Goal: Task Accomplishment & Management: Manage account settings

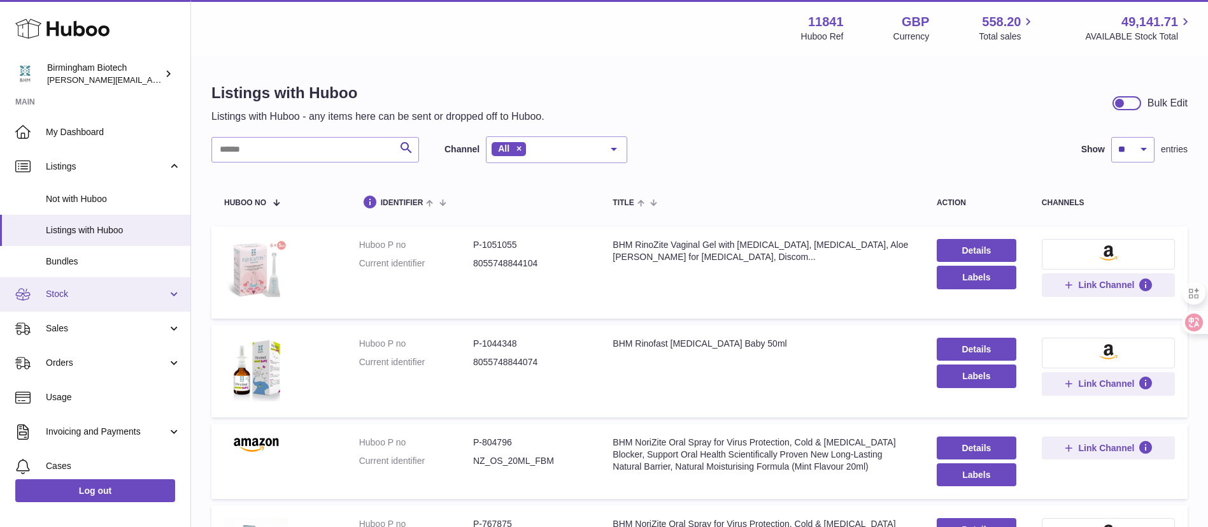
drag, startPoint x: 0, startPoint y: 0, endPoint x: 118, endPoint y: 288, distance: 311.4
click at [118, 288] on span "Stock" at bounding box center [107, 294] width 122 height 12
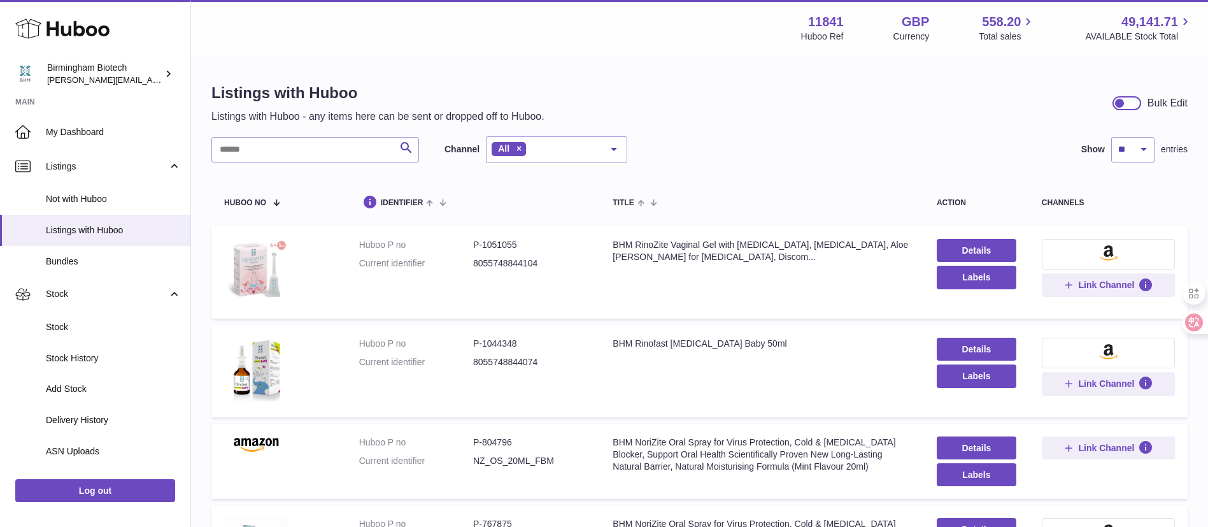
scroll to position [266, 0]
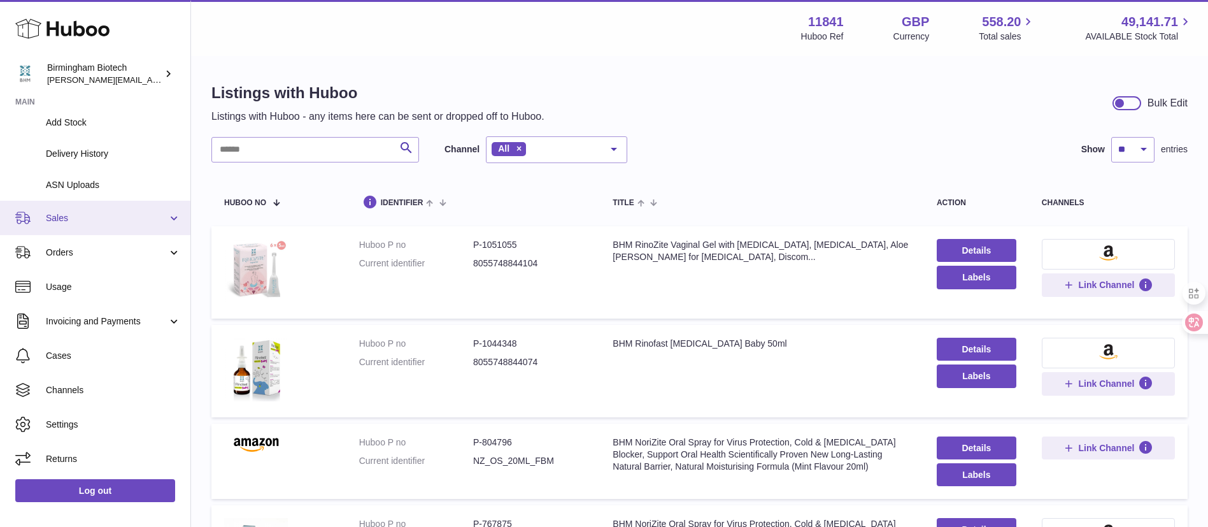
click at [76, 228] on link "Sales" at bounding box center [95, 218] width 190 height 34
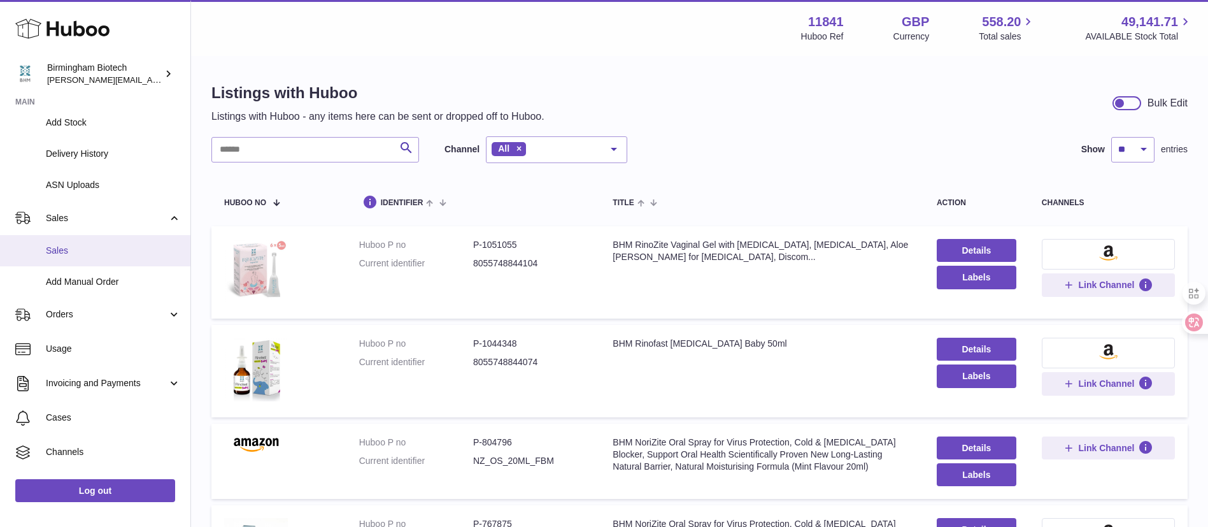
click at [80, 258] on link "Sales" at bounding box center [95, 250] width 190 height 31
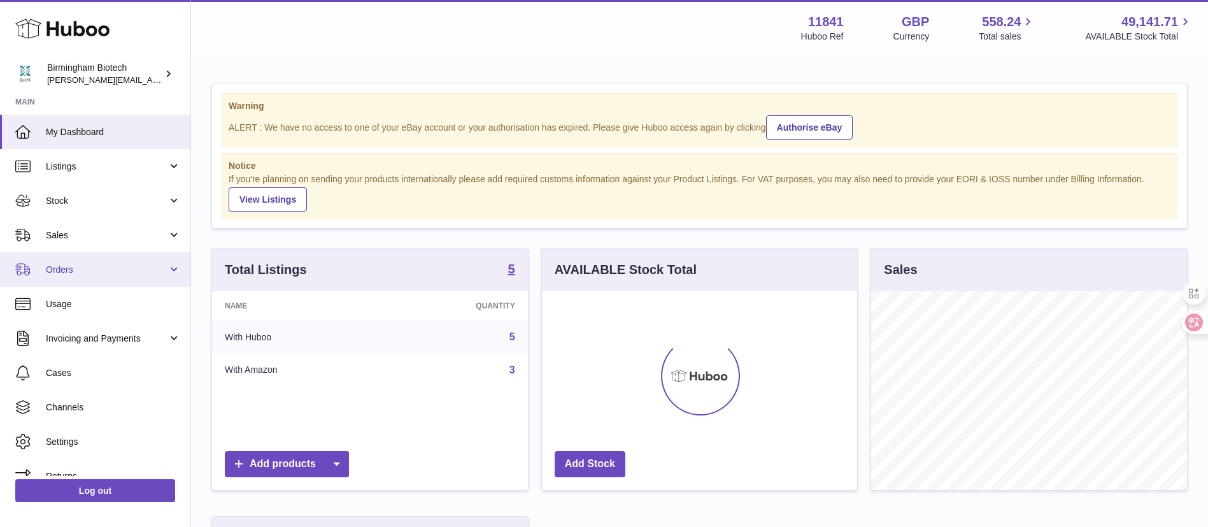
scroll to position [199, 315]
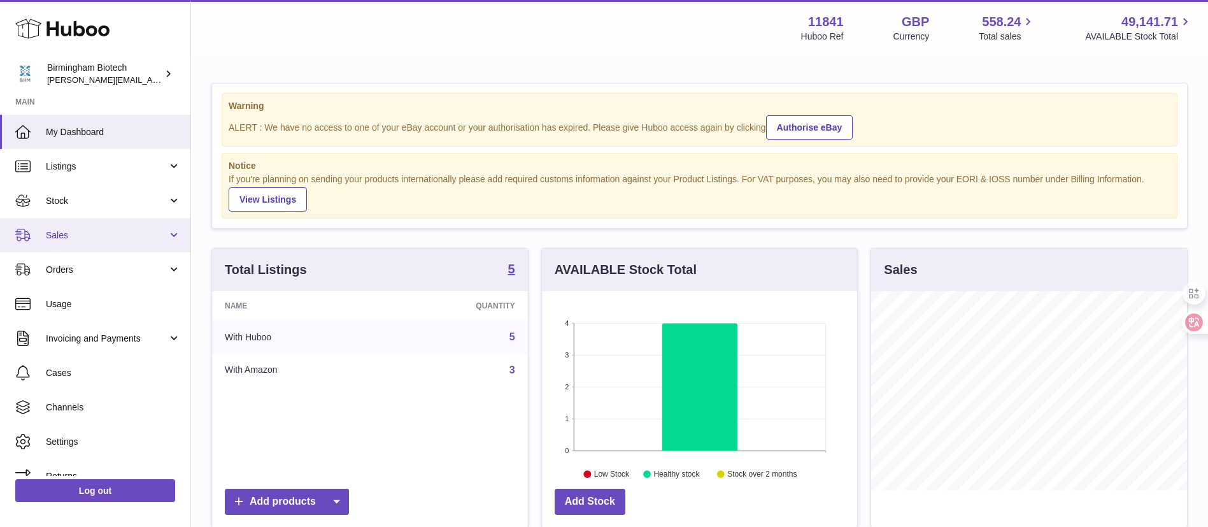
click at [99, 232] on span "Sales" at bounding box center [107, 235] width 122 height 12
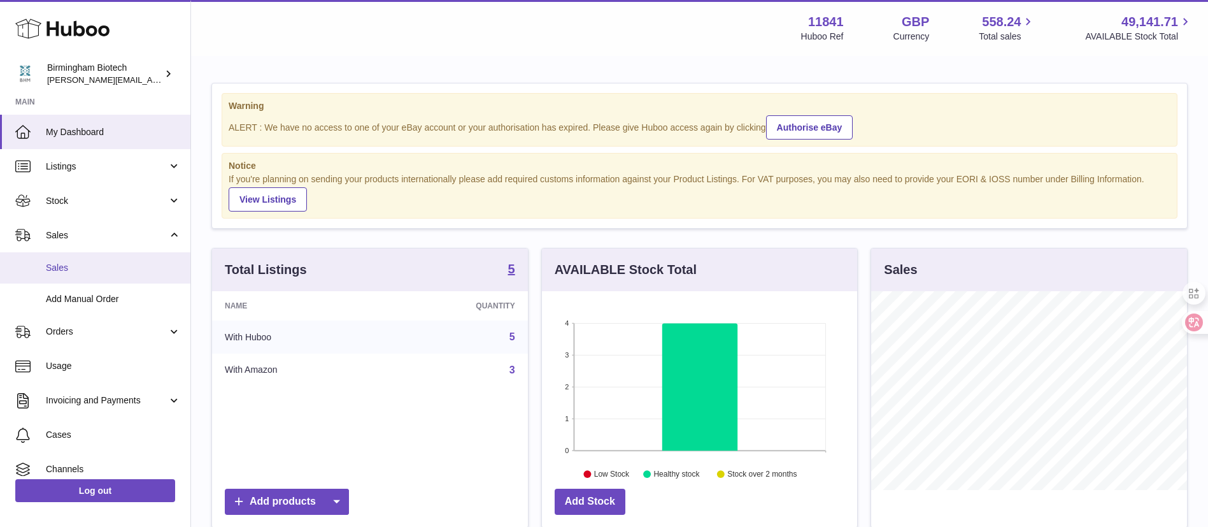
click at [94, 266] on span "Sales" at bounding box center [113, 268] width 135 height 12
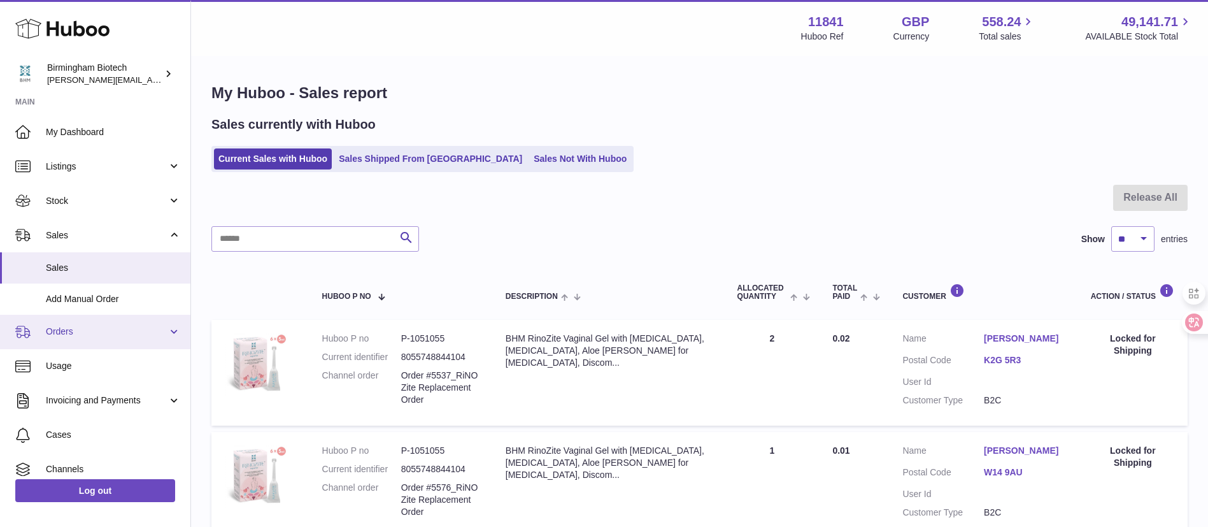
click at [111, 329] on span "Orders" at bounding box center [107, 332] width 122 height 12
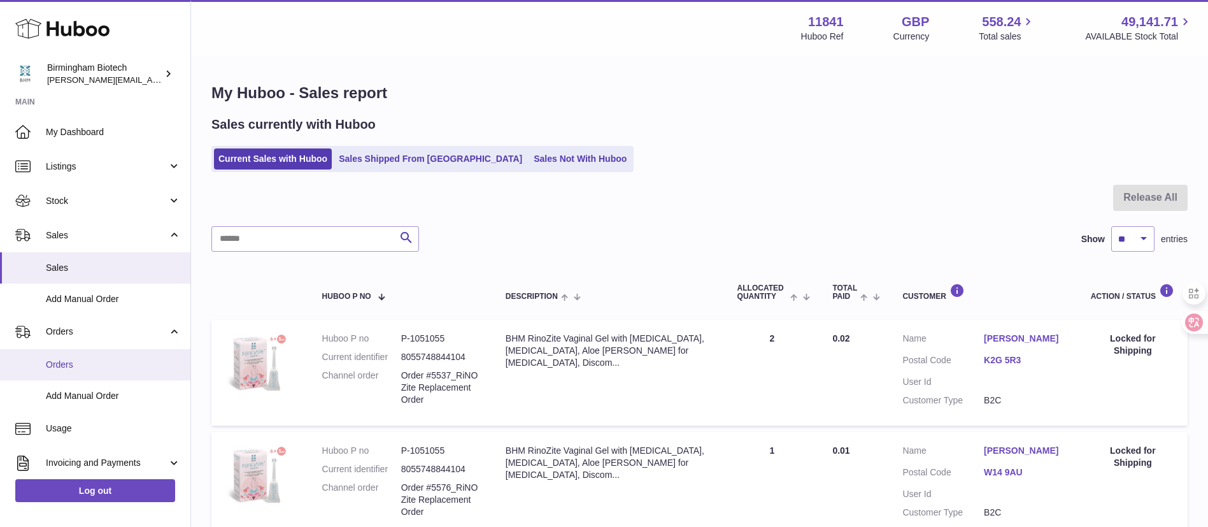
click at [96, 361] on span "Orders" at bounding box center [113, 365] width 135 height 12
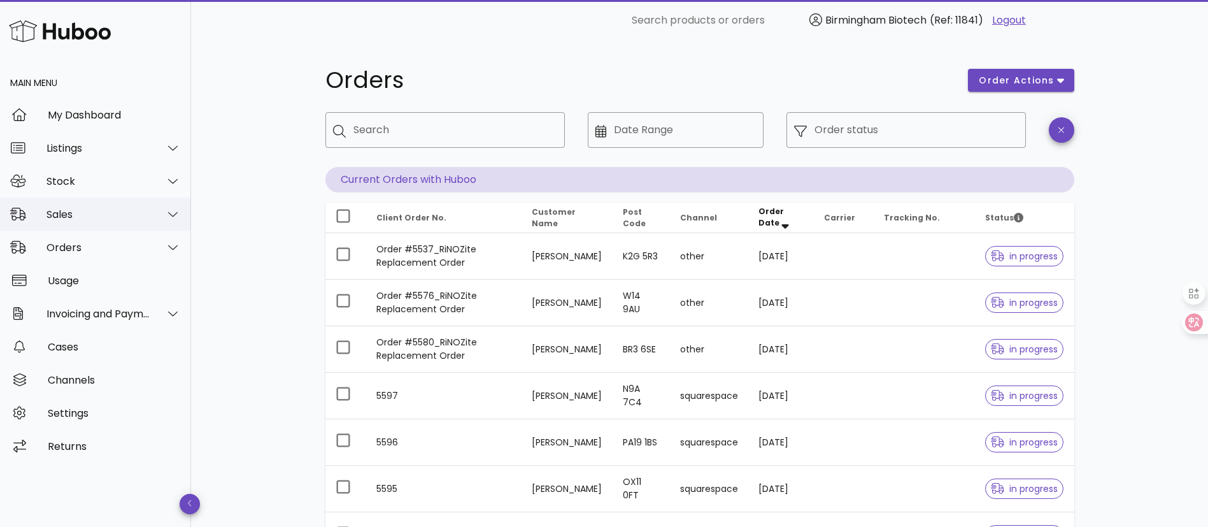
click at [80, 225] on div "Sales" at bounding box center [95, 213] width 191 height 33
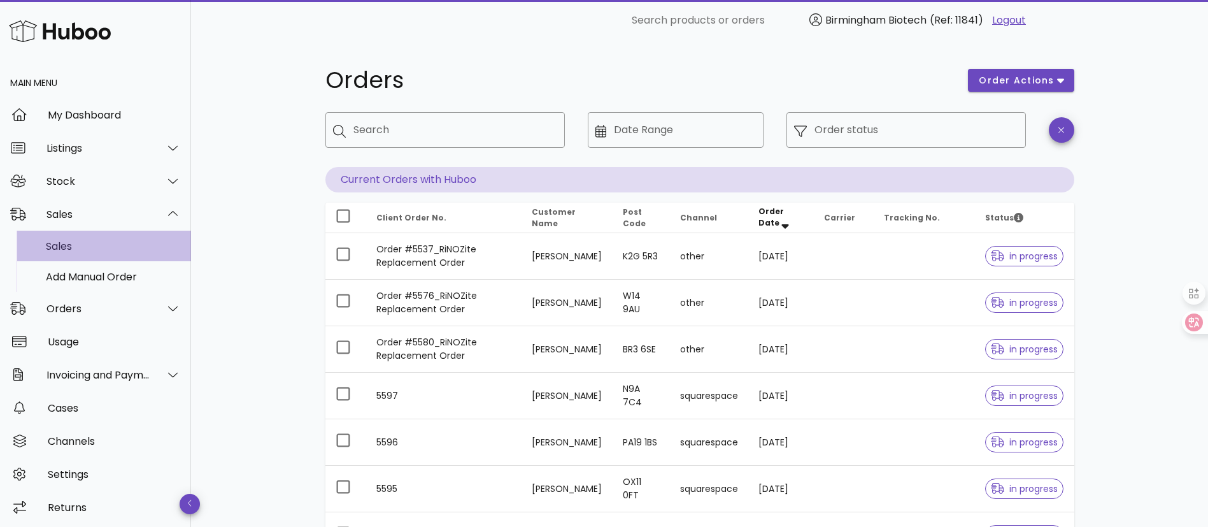
click at [86, 247] on div "Sales" at bounding box center [113, 246] width 135 height 12
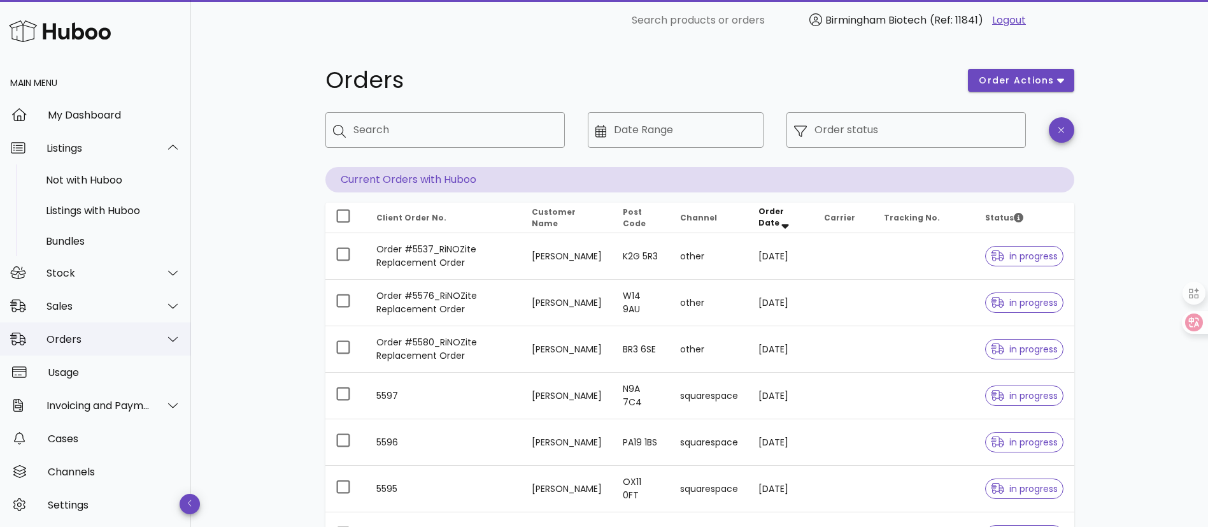
click at [85, 333] on div "Orders" at bounding box center [99, 339] width 104 height 12
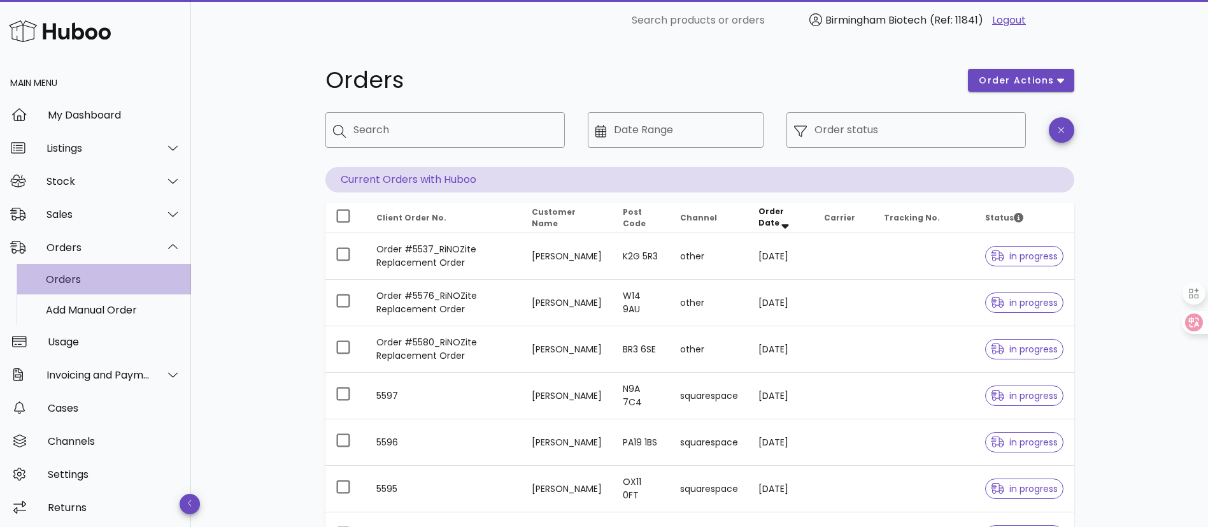
click at [94, 284] on div "Orders" at bounding box center [113, 279] width 135 height 12
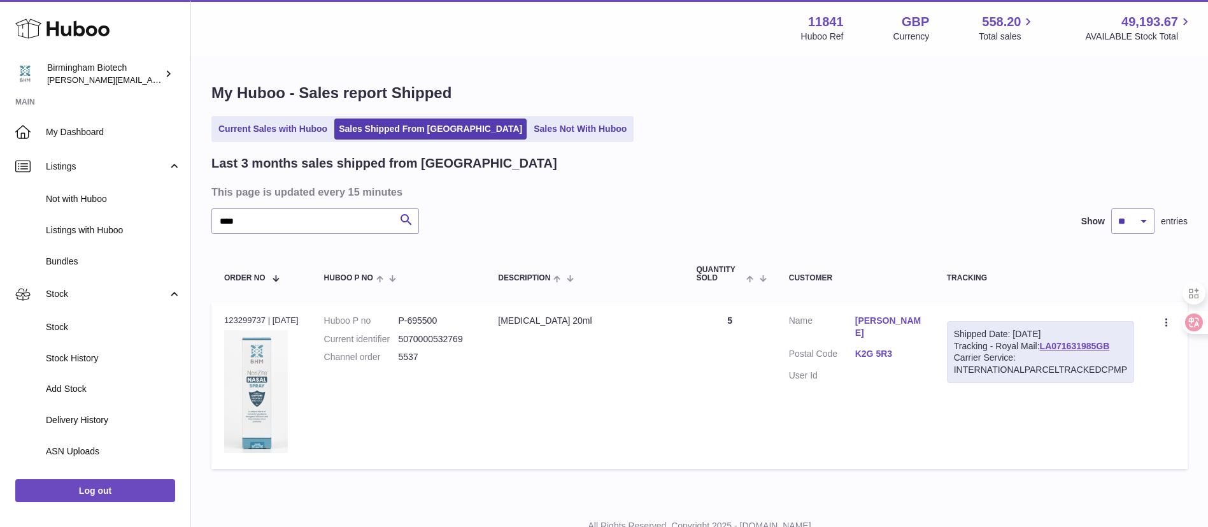
select select "**"
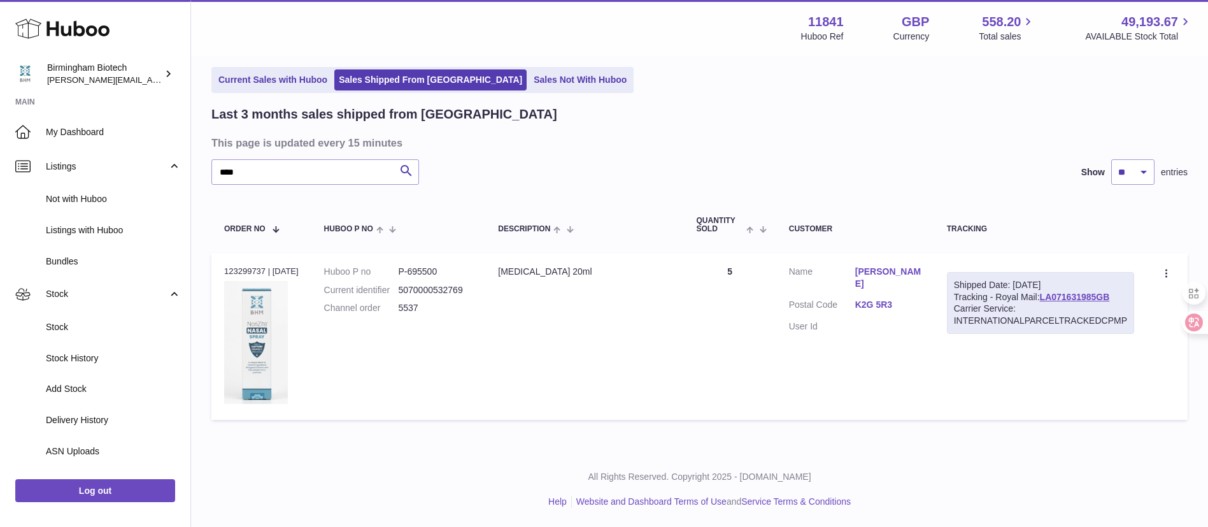
click at [264, 68] on ul "Current Sales with Huboo Sales Shipped From Huboo Sales Not With Huboo" at bounding box center [422, 80] width 422 height 26
click at [272, 89] on link "Current Sales with Huboo" at bounding box center [273, 79] width 118 height 21
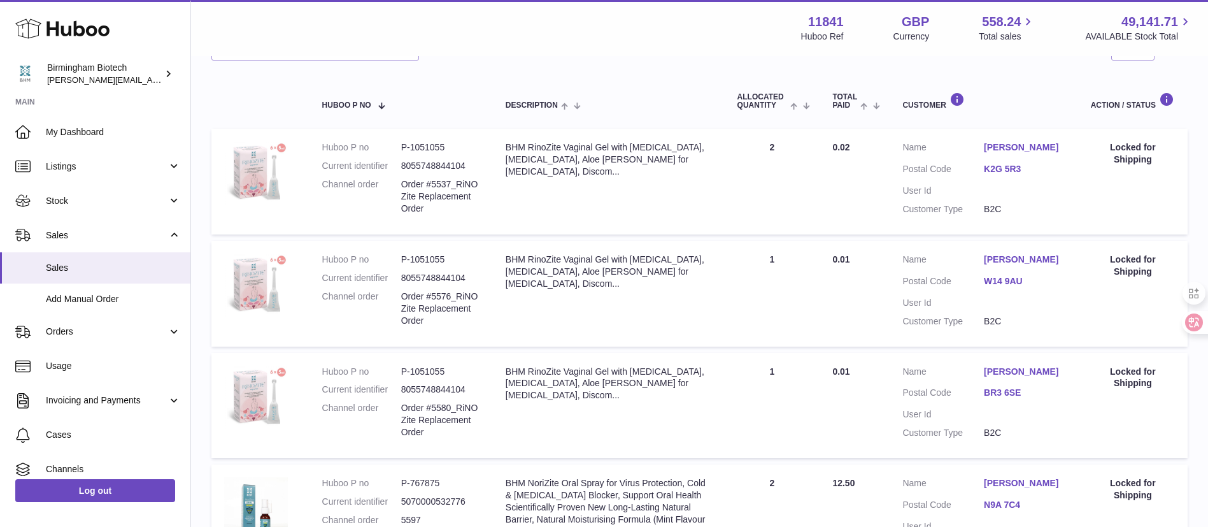
scroll to position [96, 0]
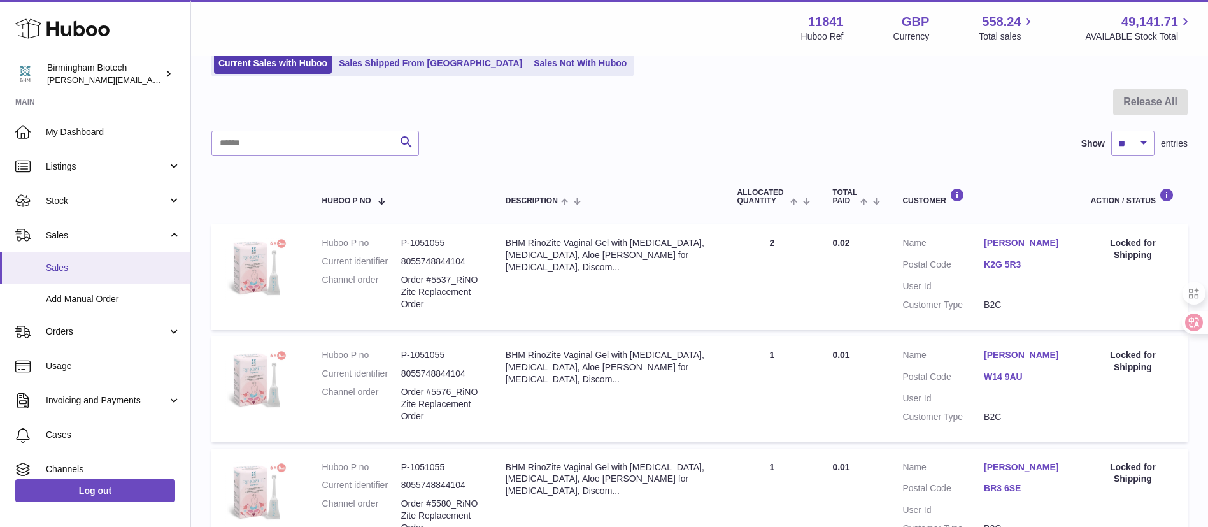
click at [83, 267] on span "Sales" at bounding box center [113, 268] width 135 height 12
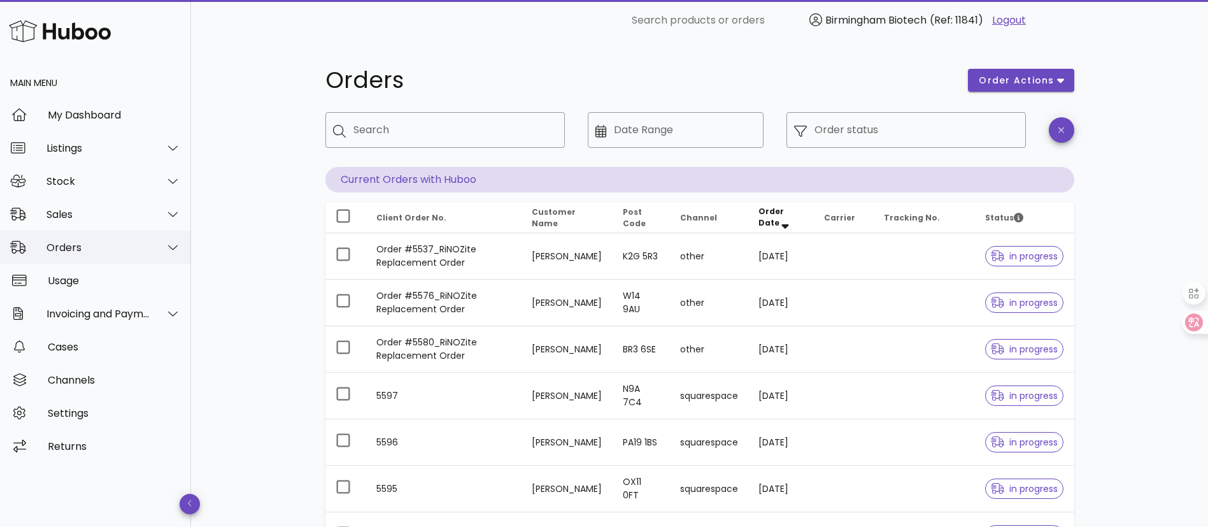
click at [106, 250] on div "Orders" at bounding box center [99, 247] width 104 height 12
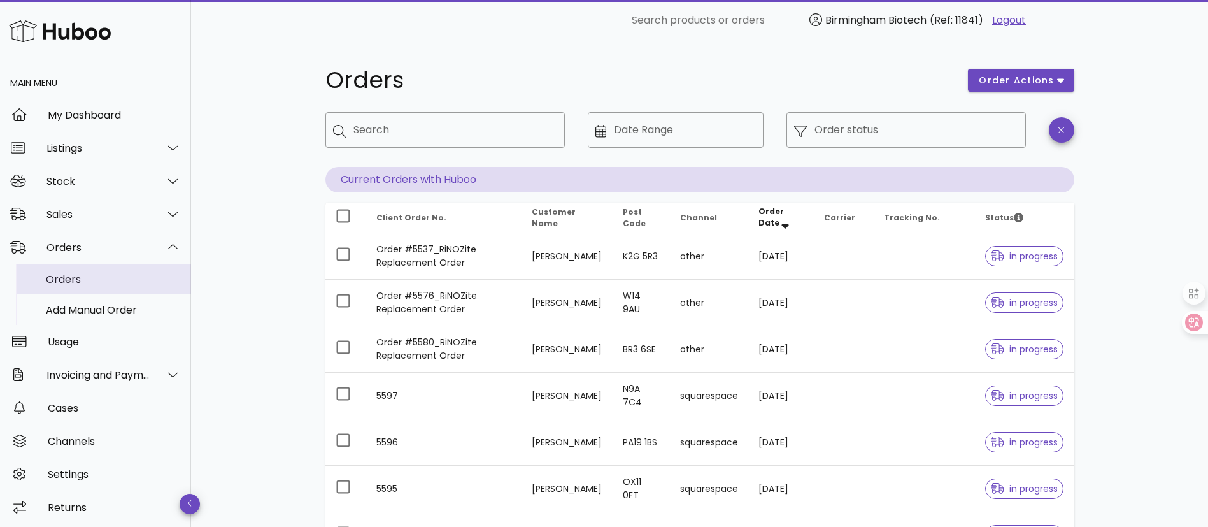
click at [101, 273] on div "Orders" at bounding box center [113, 279] width 135 height 12
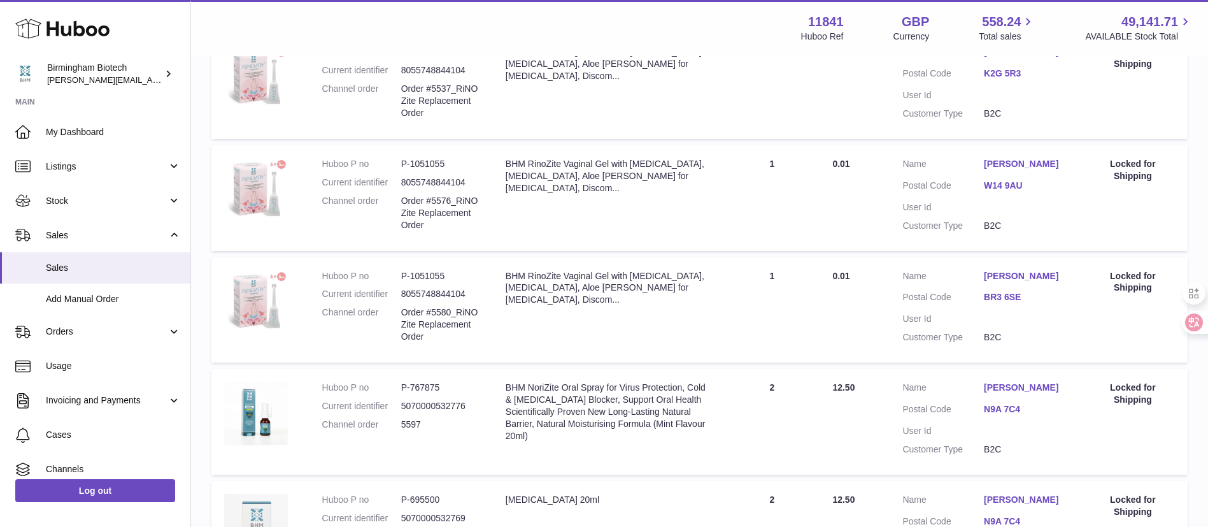
scroll to position [191, 0]
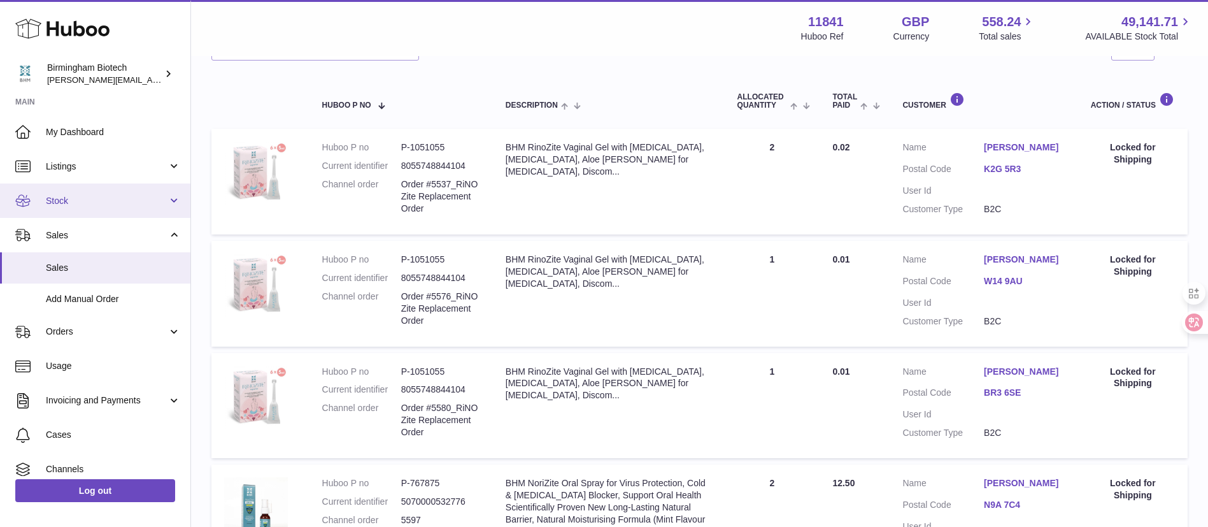
click at [95, 196] on span "Stock" at bounding box center [107, 201] width 122 height 12
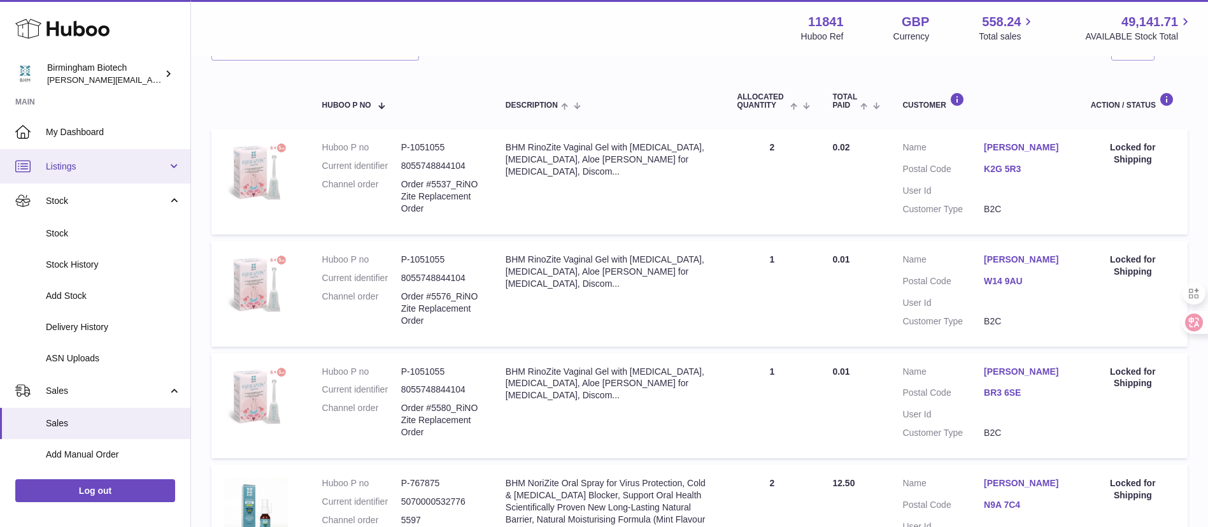
click at [117, 172] on link "Listings" at bounding box center [95, 166] width 190 height 34
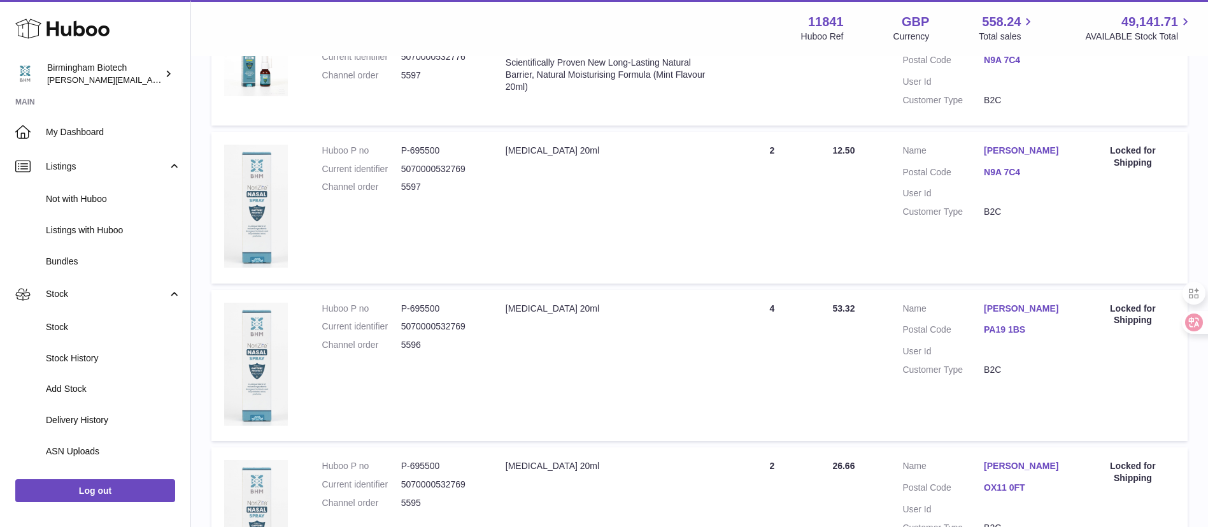
scroll to position [764, 0]
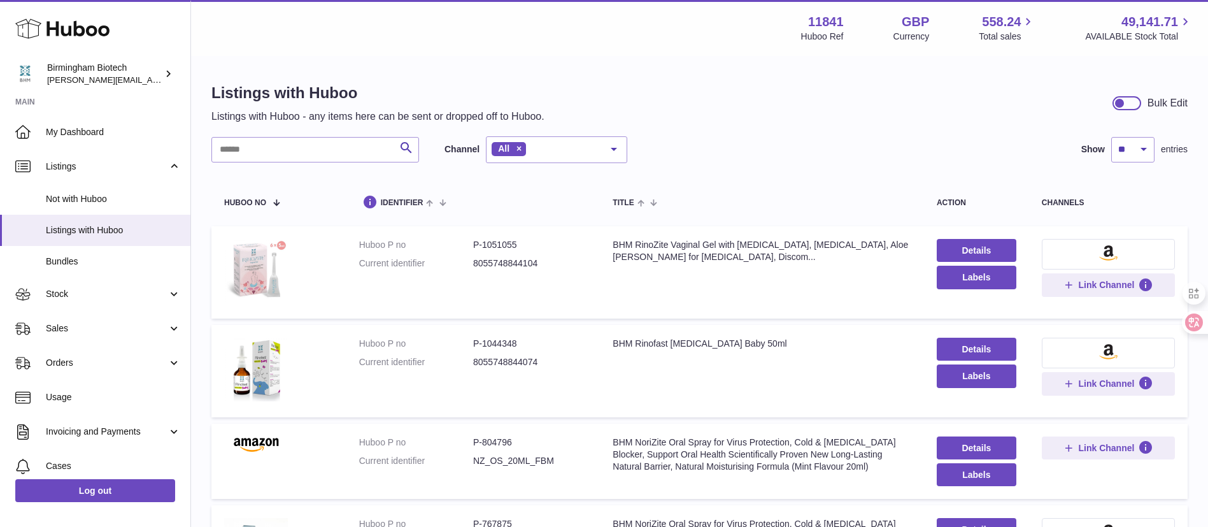
scroll to position [96, 0]
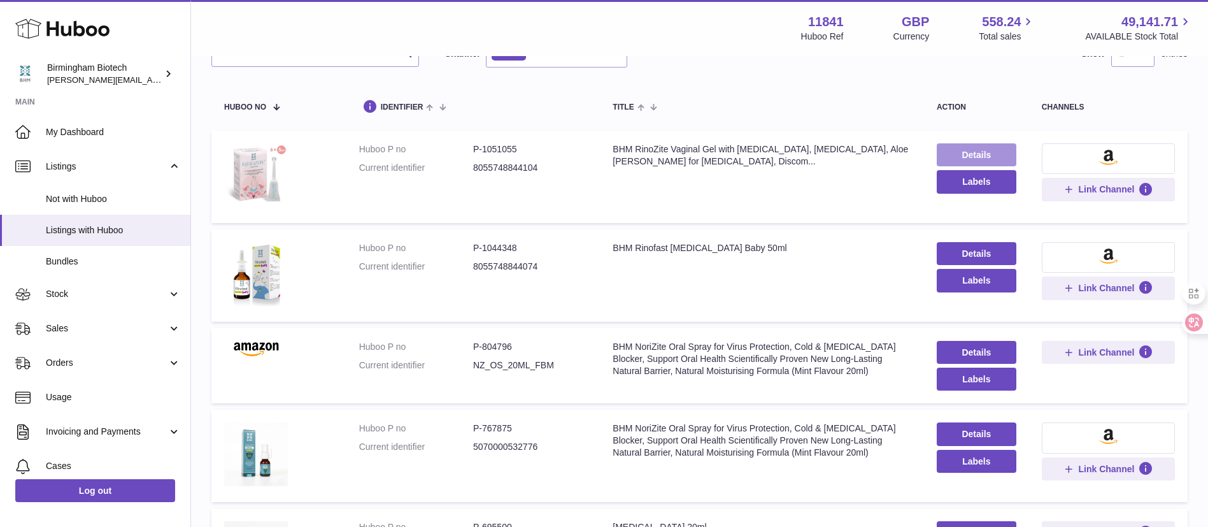
click at [977, 150] on link "Details" at bounding box center [977, 154] width 80 height 23
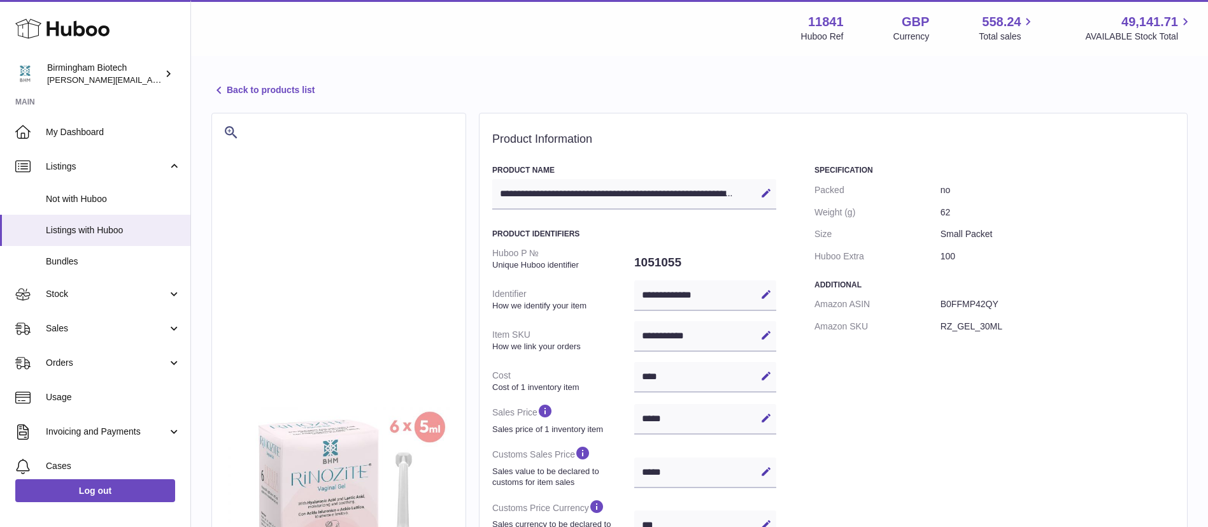
select select "***"
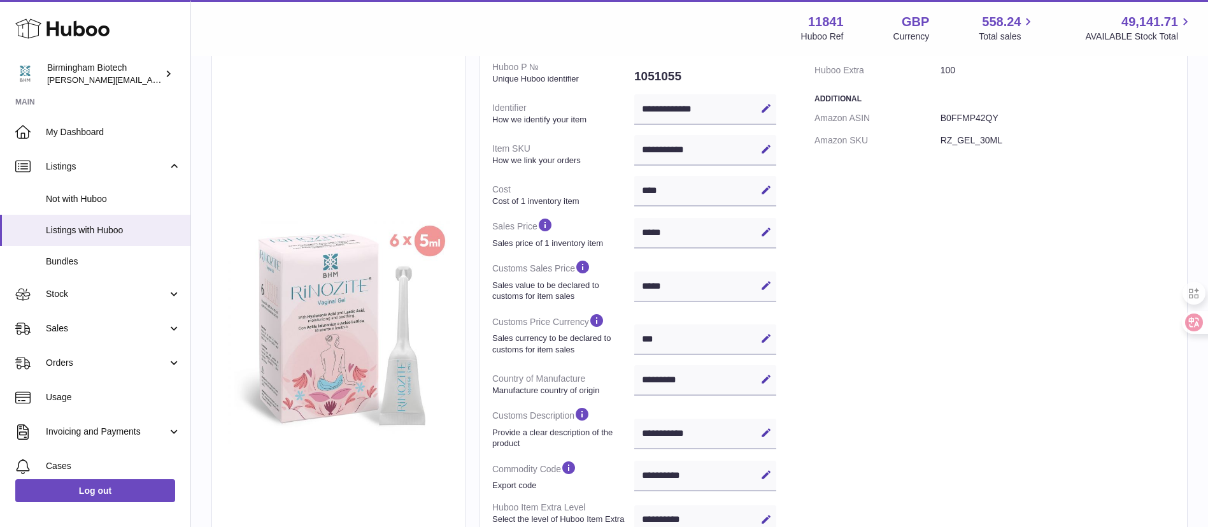
scroll to position [191, 0]
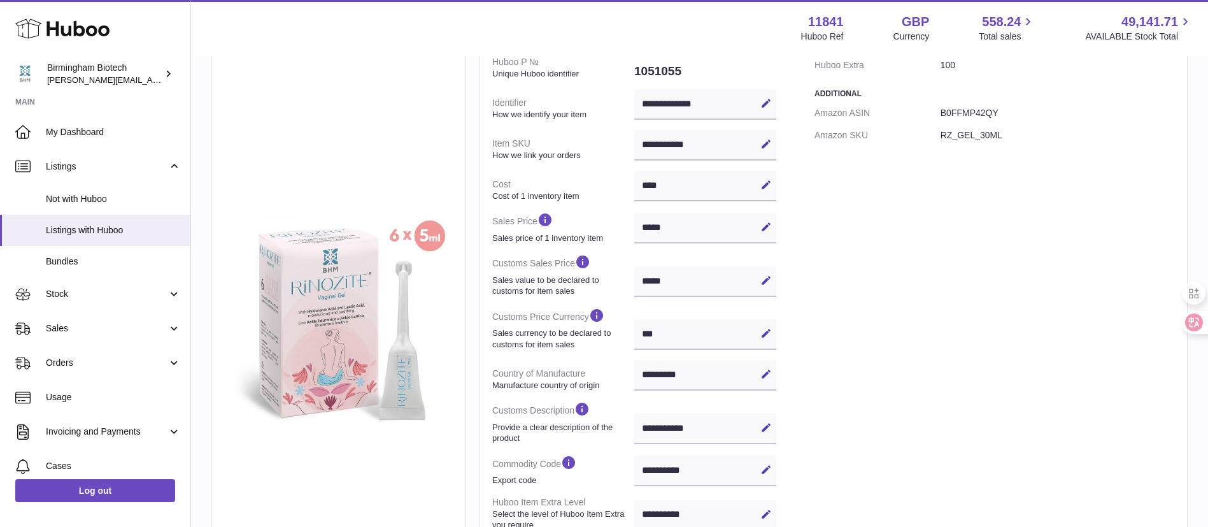
click at [729, 154] on div "**********" at bounding box center [705, 145] width 142 height 31
click at [731, 148] on div "**********" at bounding box center [705, 145] width 142 height 31
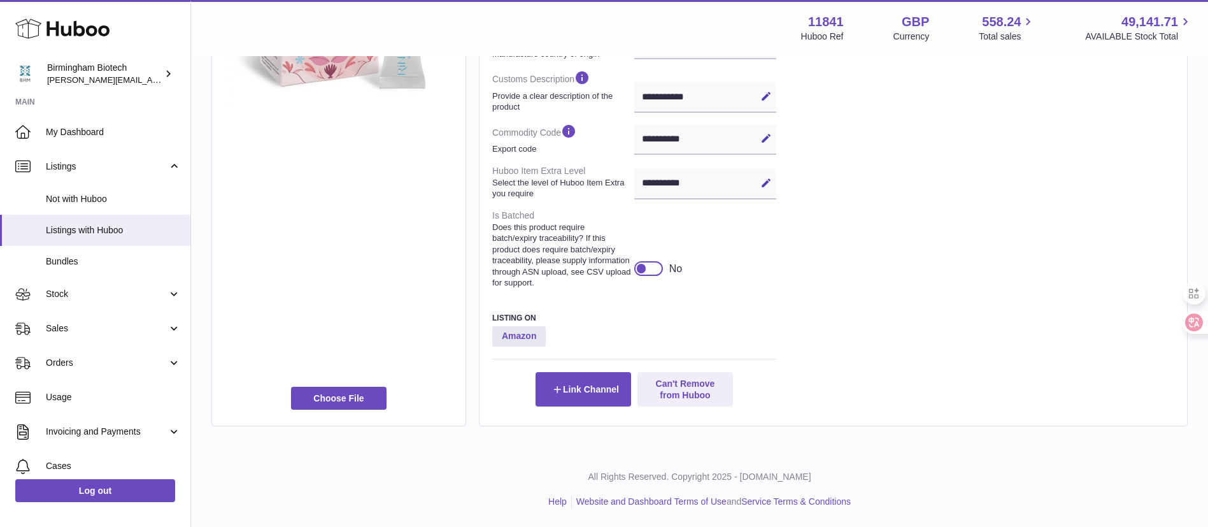
scroll to position [0, 0]
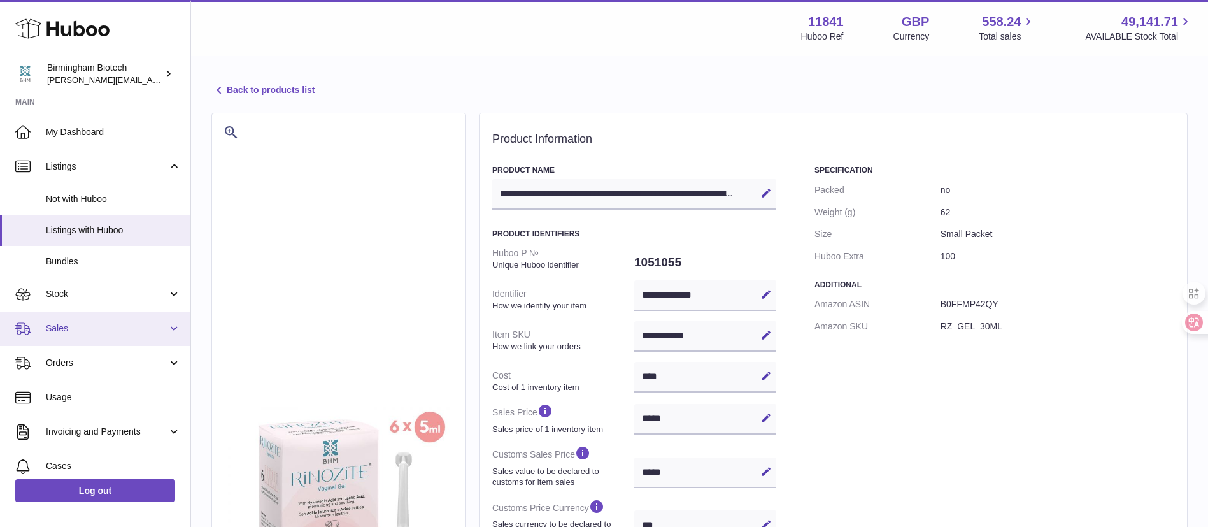
click at [103, 322] on span "Sales" at bounding box center [107, 328] width 122 height 12
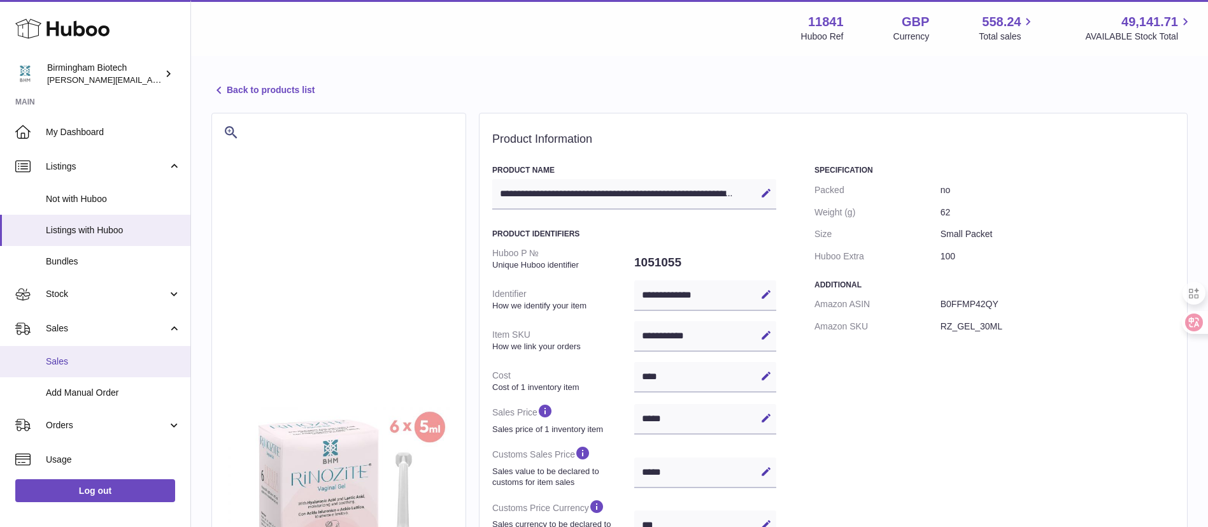
click at [101, 360] on span "Sales" at bounding box center [113, 361] width 135 height 12
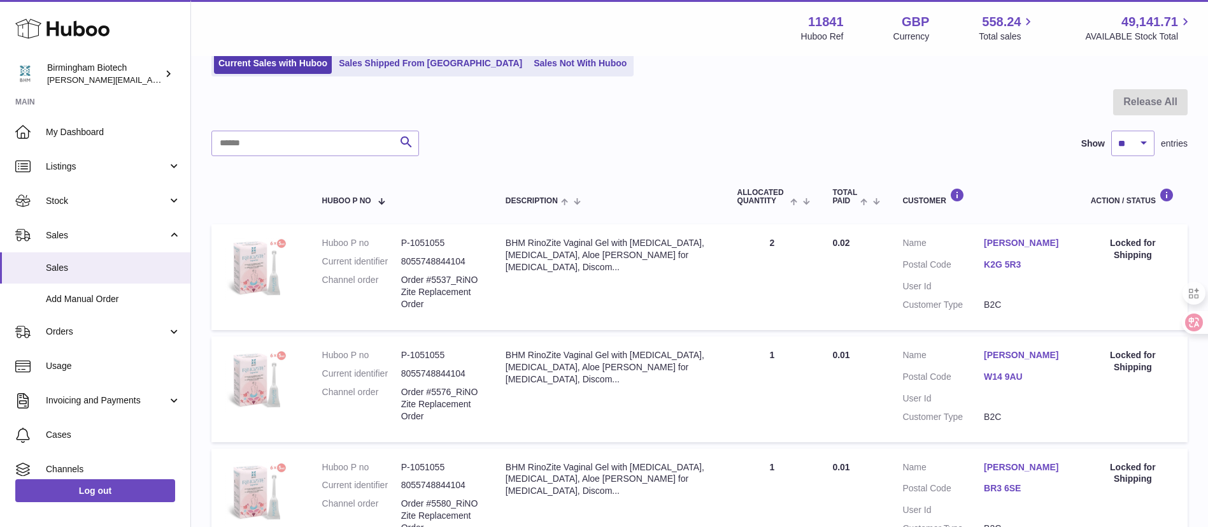
scroll to position [287, 0]
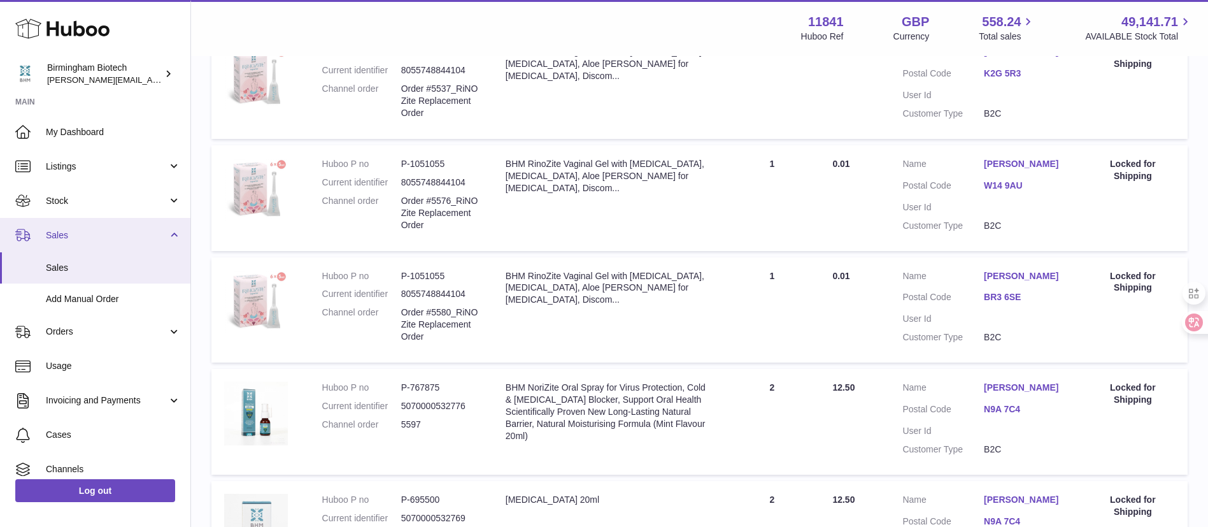
click at [87, 232] on span "Sales" at bounding box center [107, 235] width 122 height 12
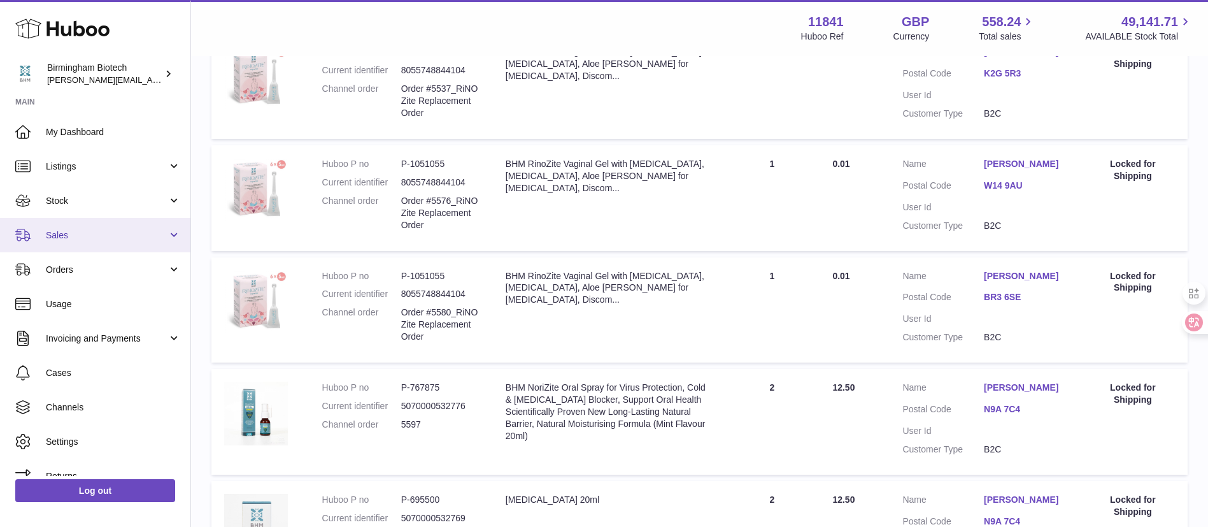
click at [87, 230] on span "Sales" at bounding box center [107, 235] width 122 height 12
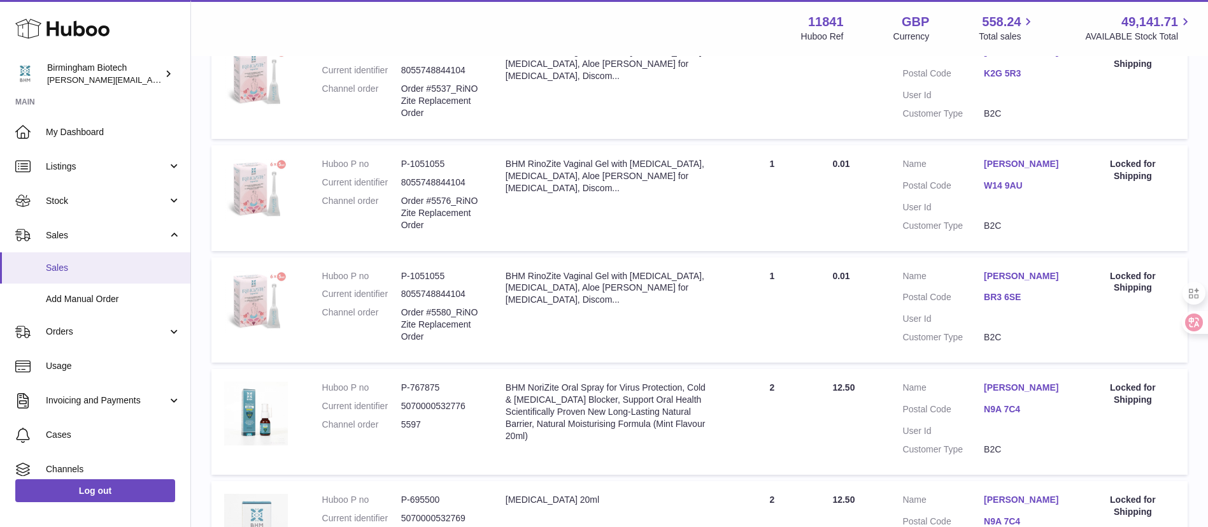
click at [76, 276] on link "Sales" at bounding box center [95, 267] width 190 height 31
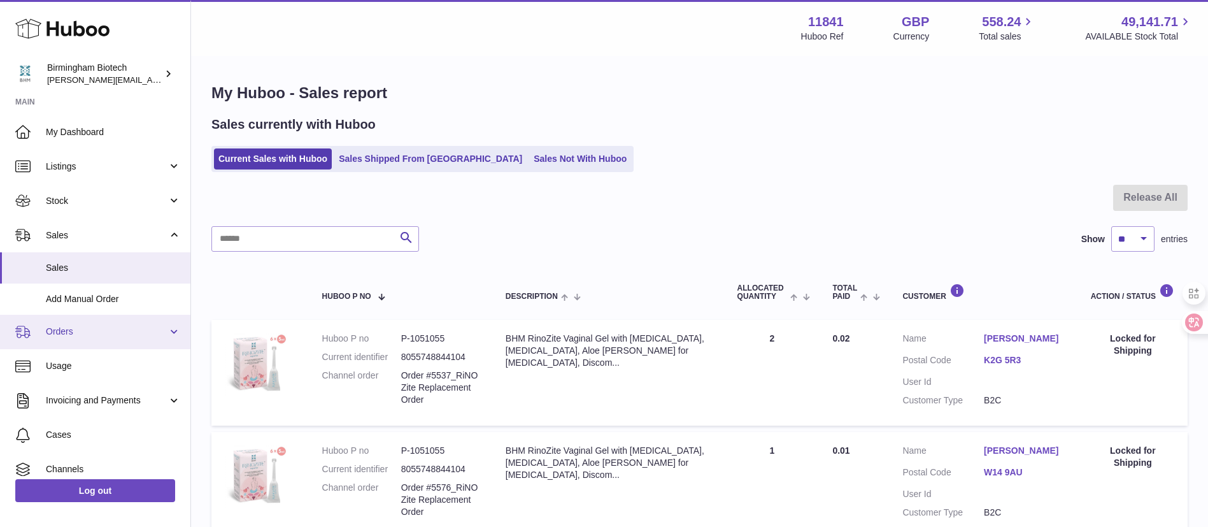
click at [148, 329] on span "Orders" at bounding box center [107, 332] width 122 height 12
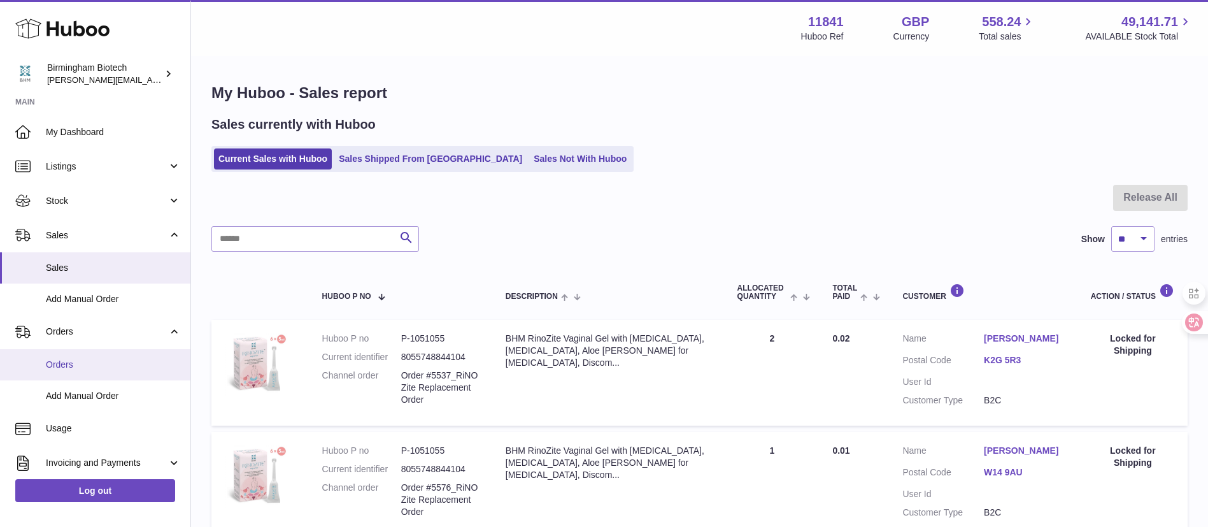
click at [91, 364] on span "Orders" at bounding box center [113, 365] width 135 height 12
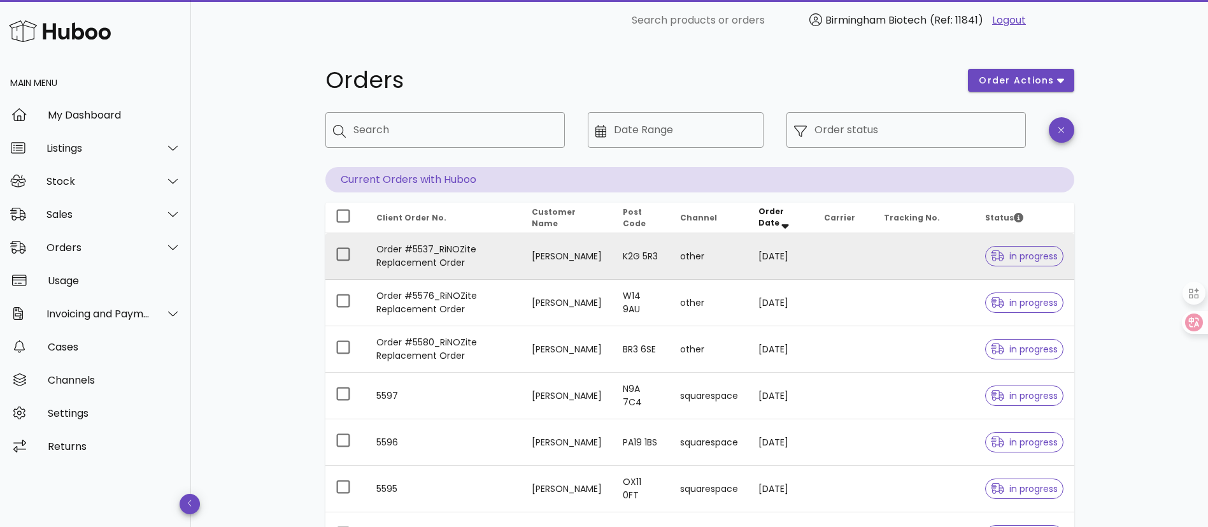
scroll to position [96, 0]
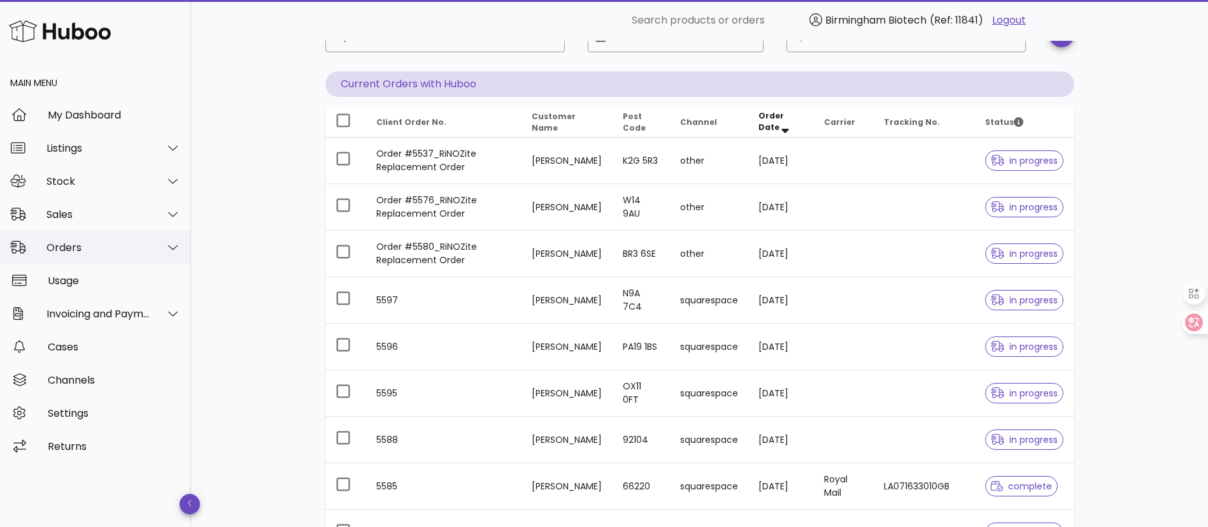
click at [142, 252] on div "Orders" at bounding box center [99, 247] width 104 height 12
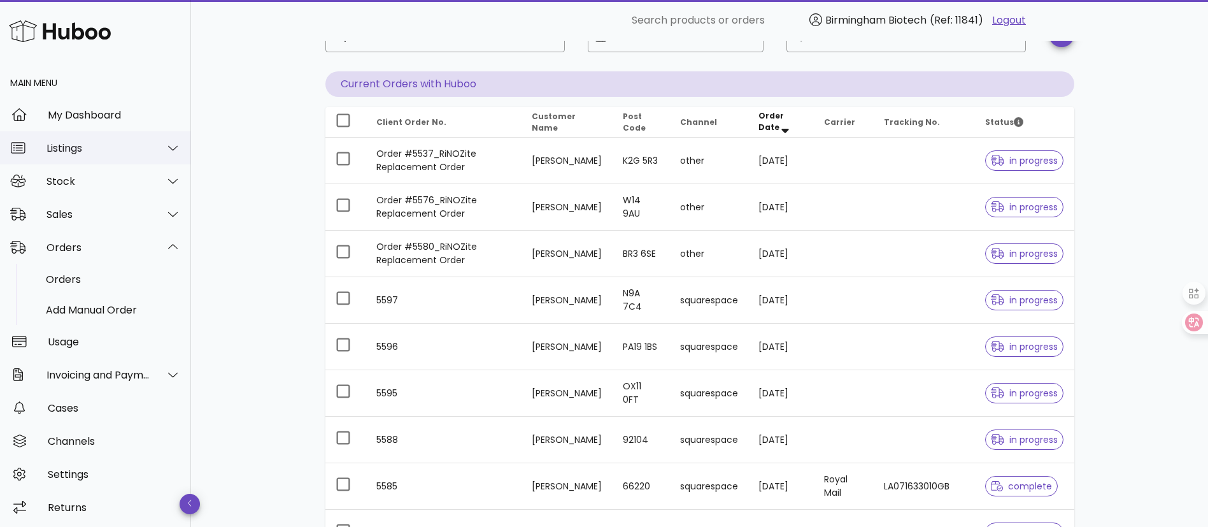
click at [99, 157] on div "Listings" at bounding box center [95, 147] width 191 height 33
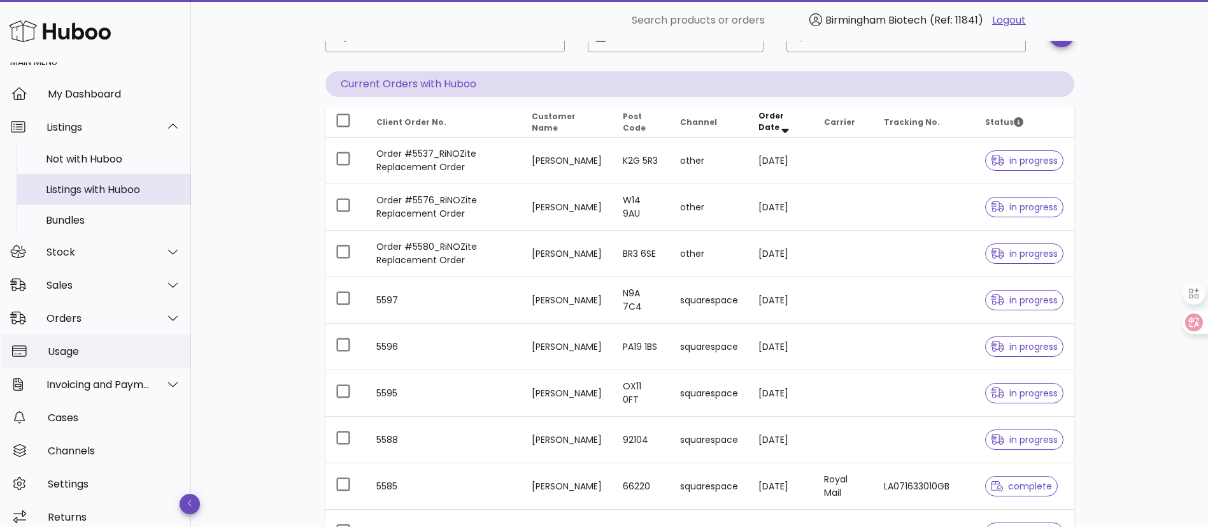
scroll to position [32, 0]
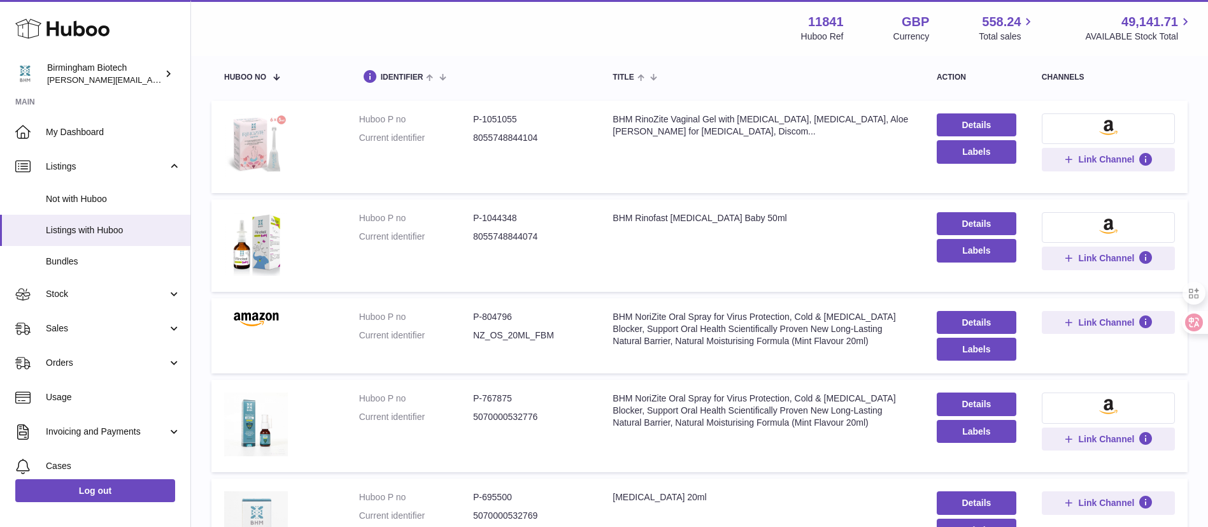
scroll to position [96, 0]
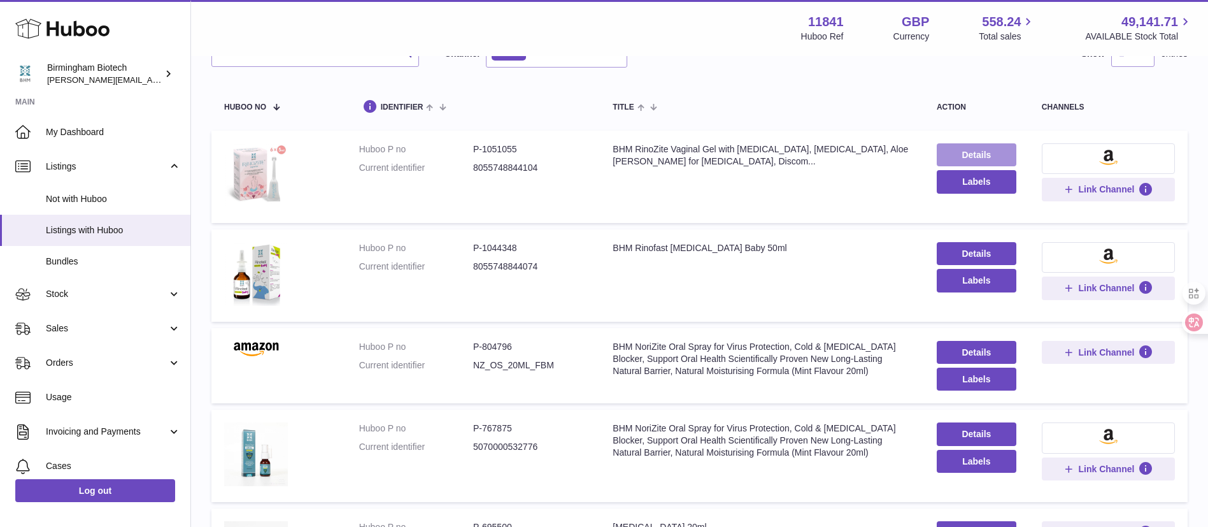
click at [942, 146] on link "Details" at bounding box center [977, 154] width 80 height 23
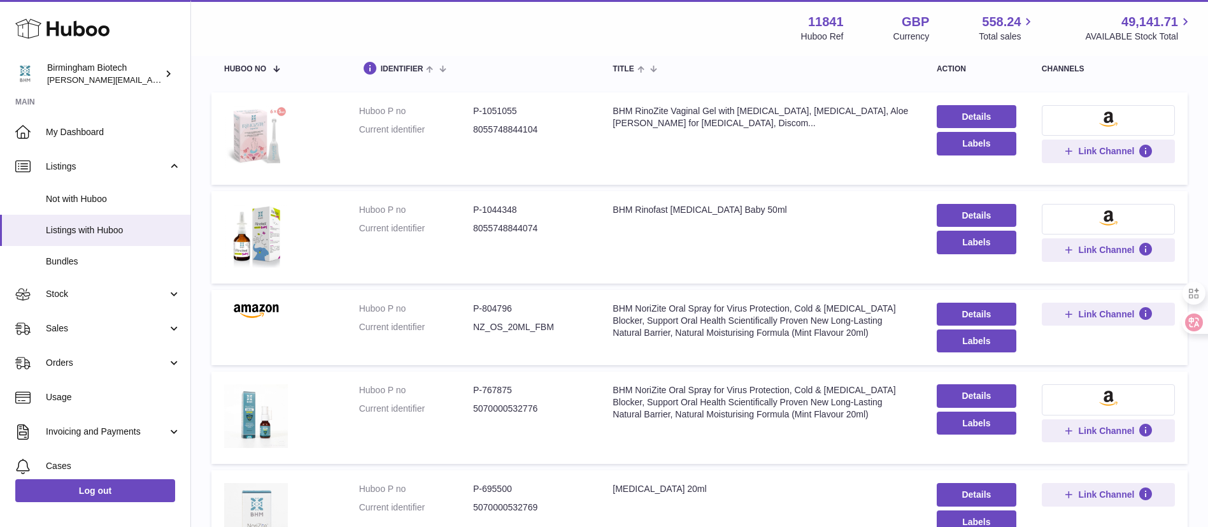
scroll to position [191, 0]
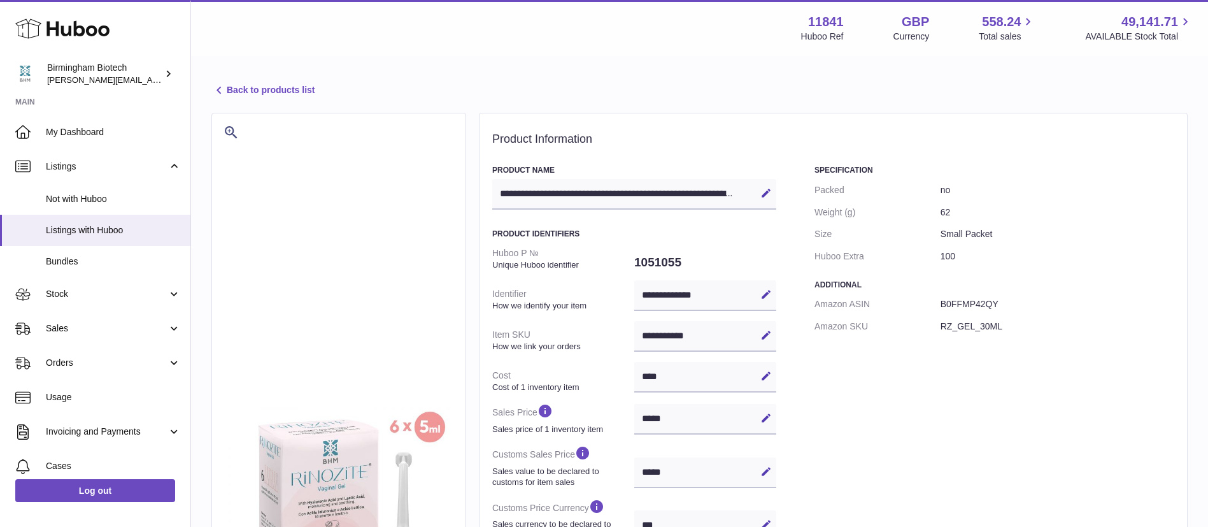
select select "***"
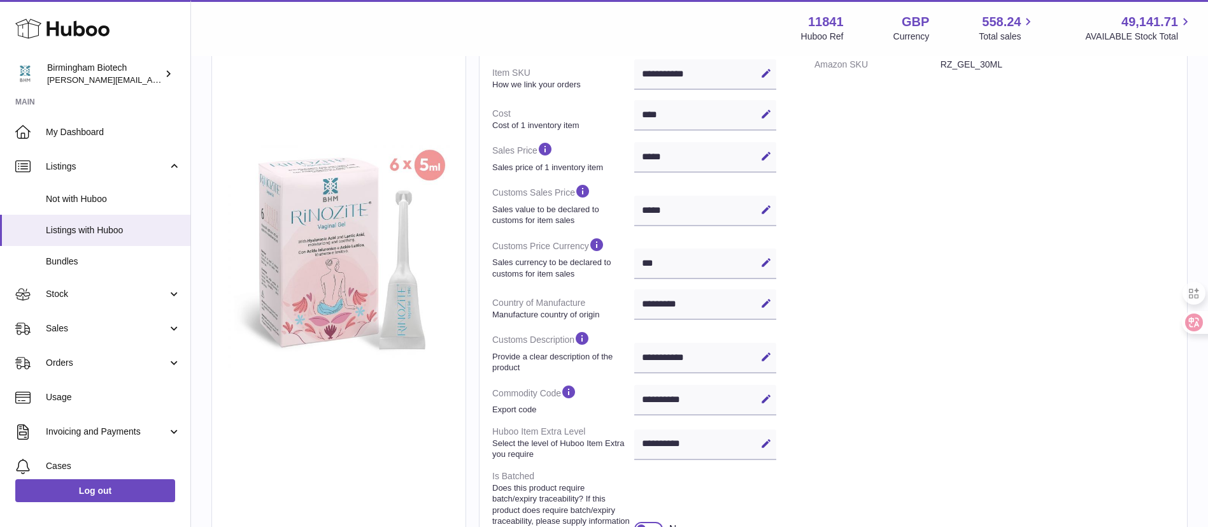
scroll to position [191, 0]
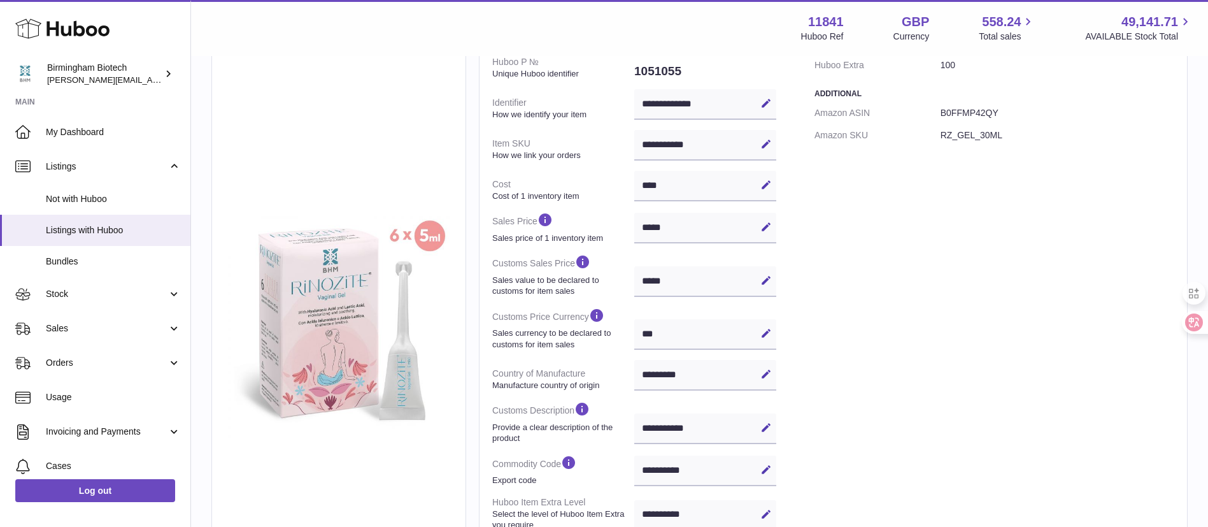
click at [712, 146] on div "**********" at bounding box center [705, 145] width 142 height 31
click at [762, 145] on icon at bounding box center [766, 143] width 11 height 11
click at [892, 155] on div "Specification Packed no Weight (g) 62 Size Small Packet Huboo Extra 100 Additio…" at bounding box center [995, 356] width 360 height 764
click at [770, 147] on icon at bounding box center [766, 143] width 11 height 11
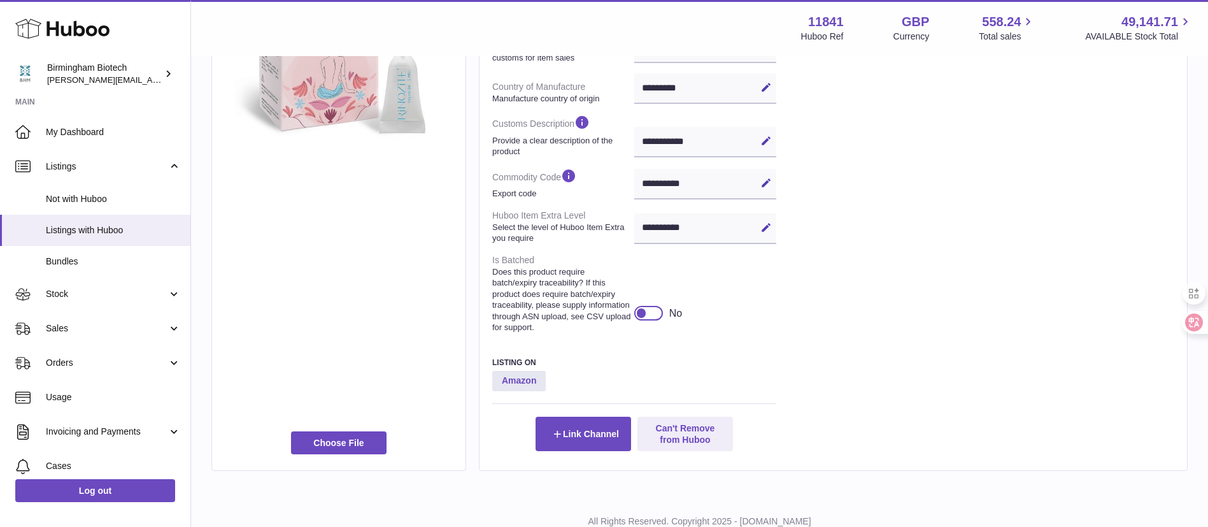
scroll to position [534, 0]
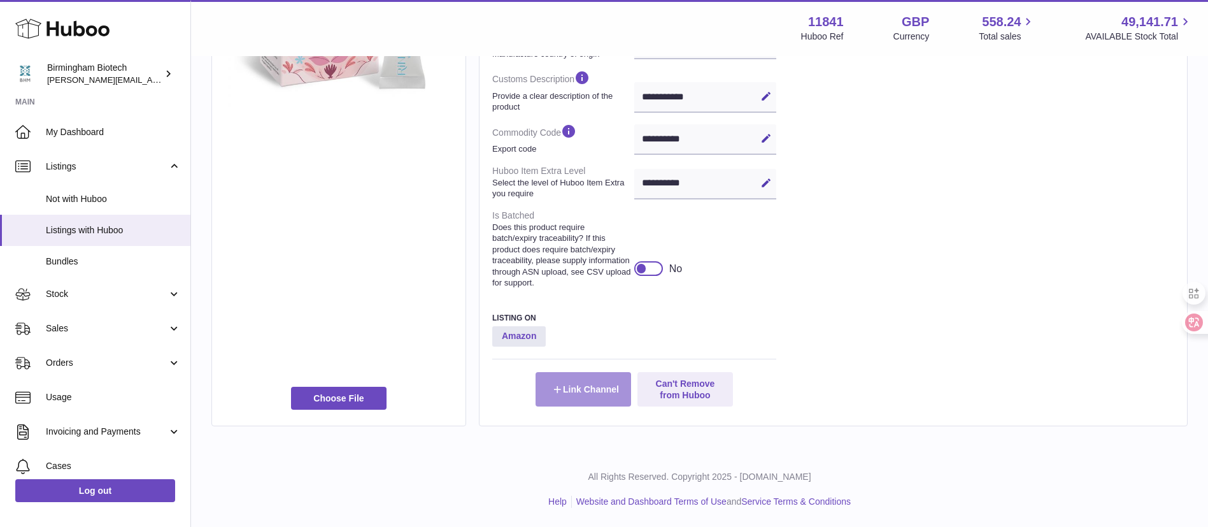
click at [557, 378] on button "Link Channel" at bounding box center [584, 389] width 96 height 34
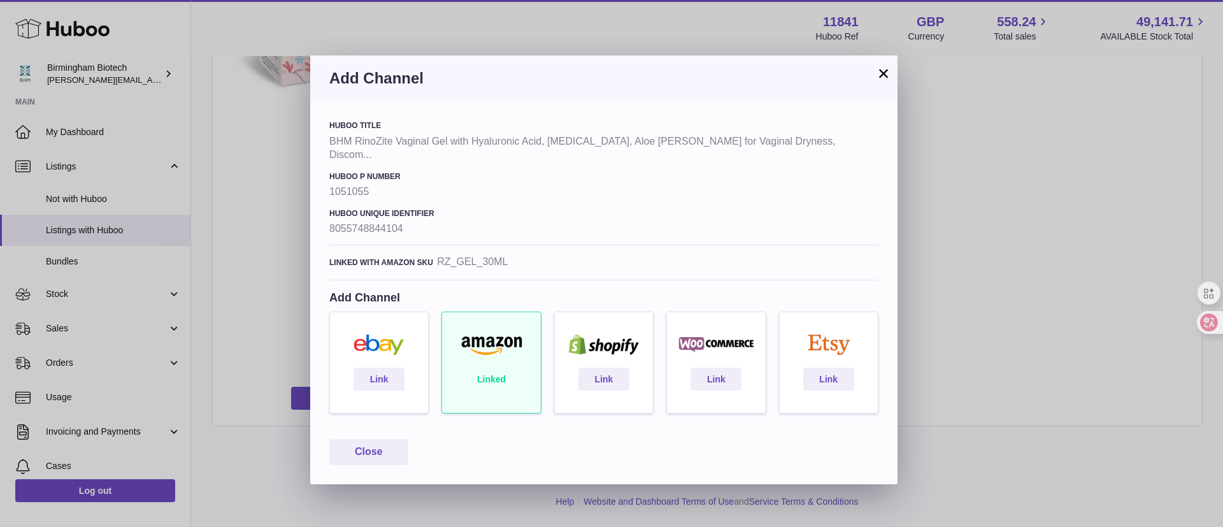
click at [497, 255] on div "Linked with amazon sku RZ_GEL_30ML" at bounding box center [603, 267] width 549 height 25
click at [389, 445] on button "Close" at bounding box center [368, 452] width 79 height 26
